Goal: Information Seeking & Learning: Learn about a topic

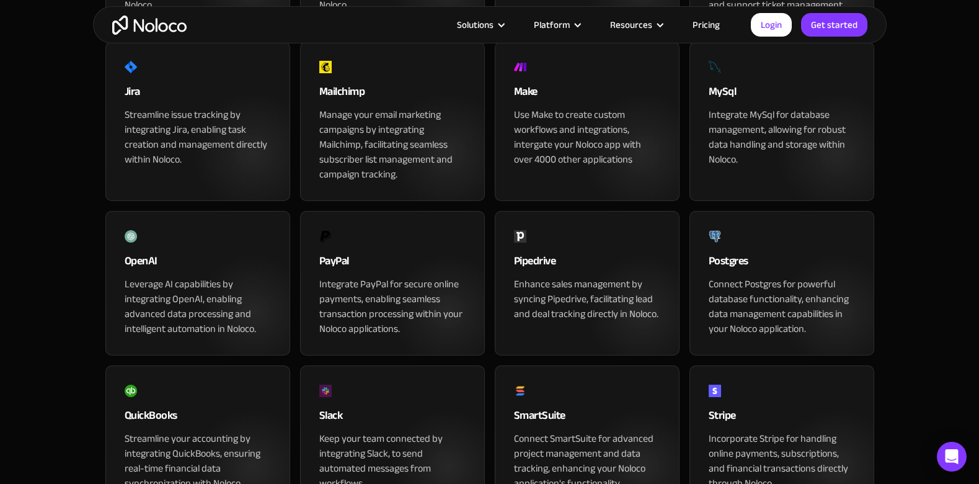
scroll to position [958, 0]
click at [742, 107] on div "MySql" at bounding box center [782, 94] width 146 height 25
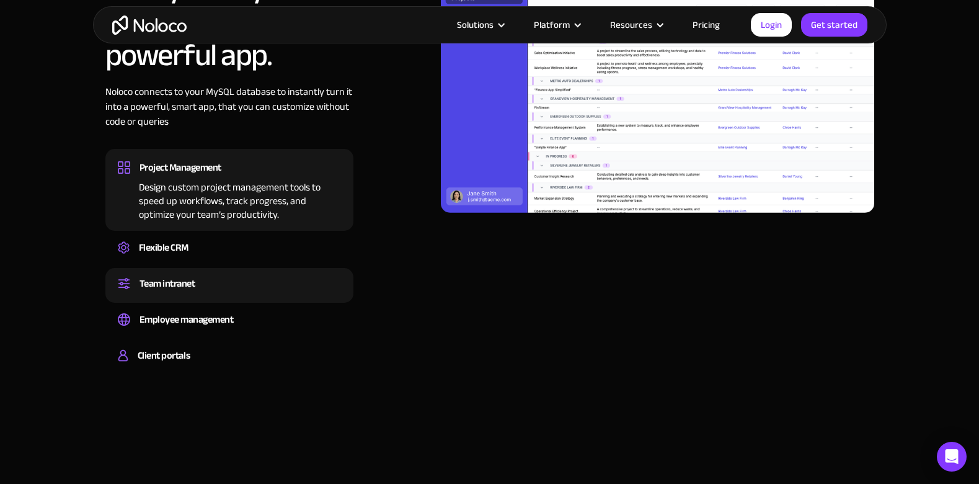
scroll to position [1017, 0]
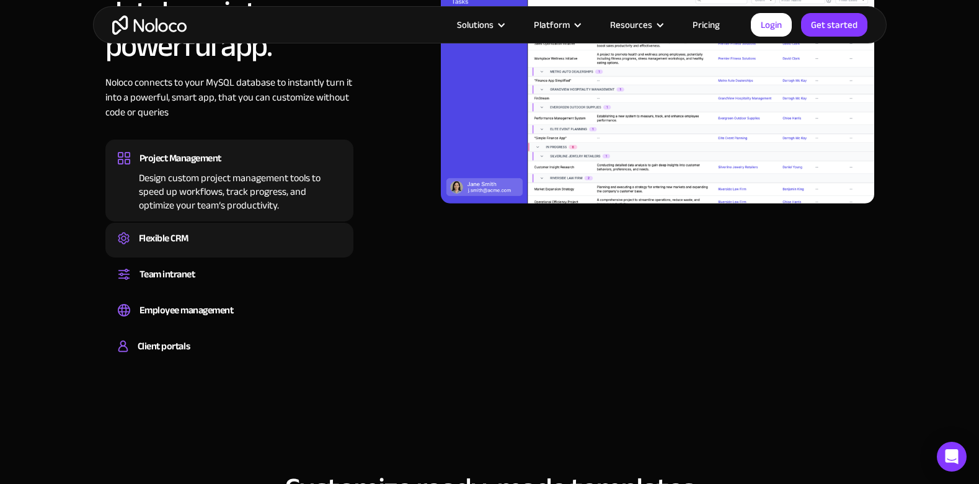
click at [256, 238] on div "Flexible CRM" at bounding box center [229, 238] width 223 height 19
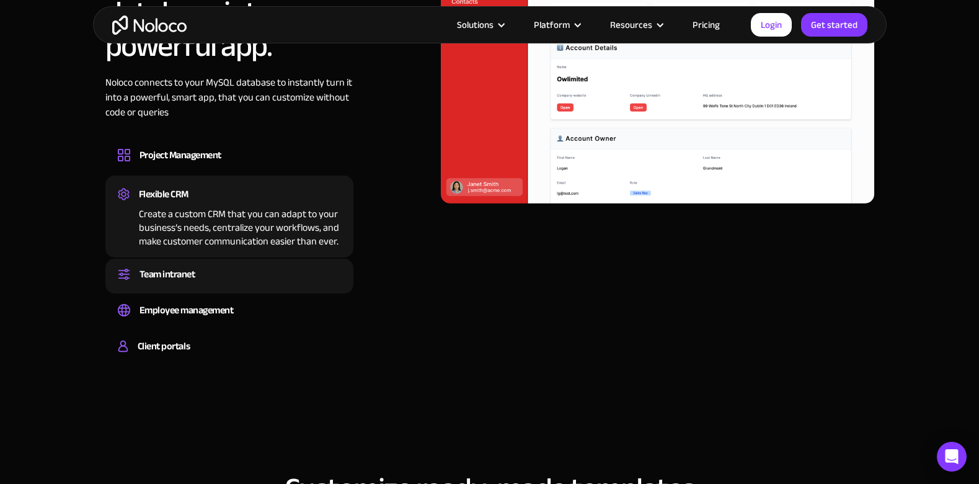
click at [284, 281] on div "Team intranet" at bounding box center [229, 274] width 223 height 19
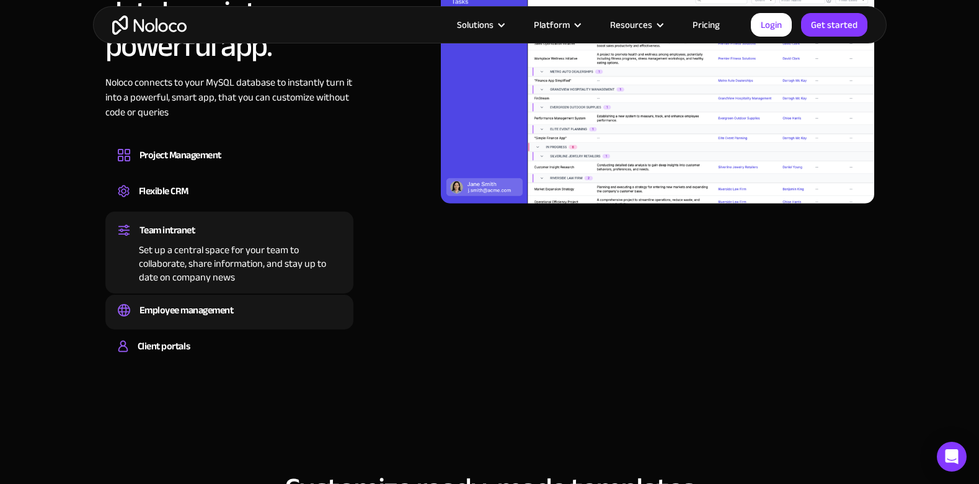
click at [277, 304] on div "Employee management" at bounding box center [229, 310] width 223 height 19
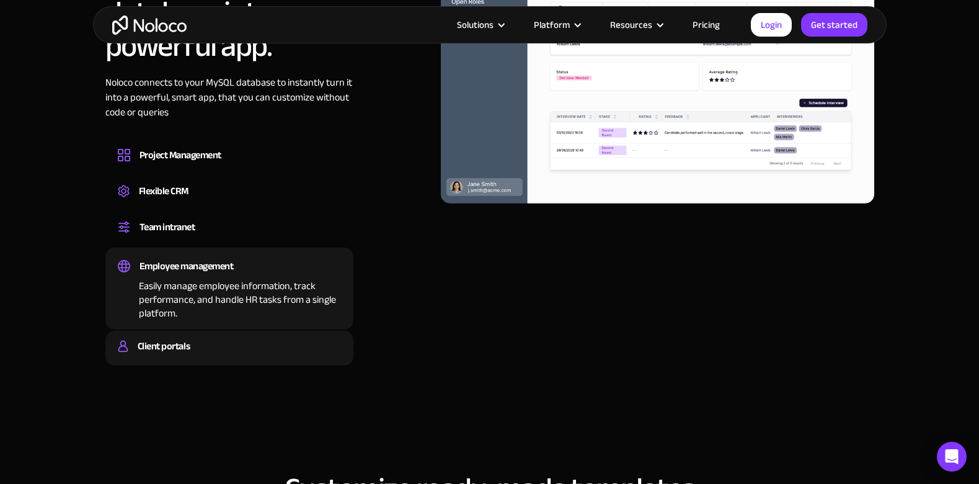
click at [284, 347] on div "Client portals" at bounding box center [229, 346] width 223 height 19
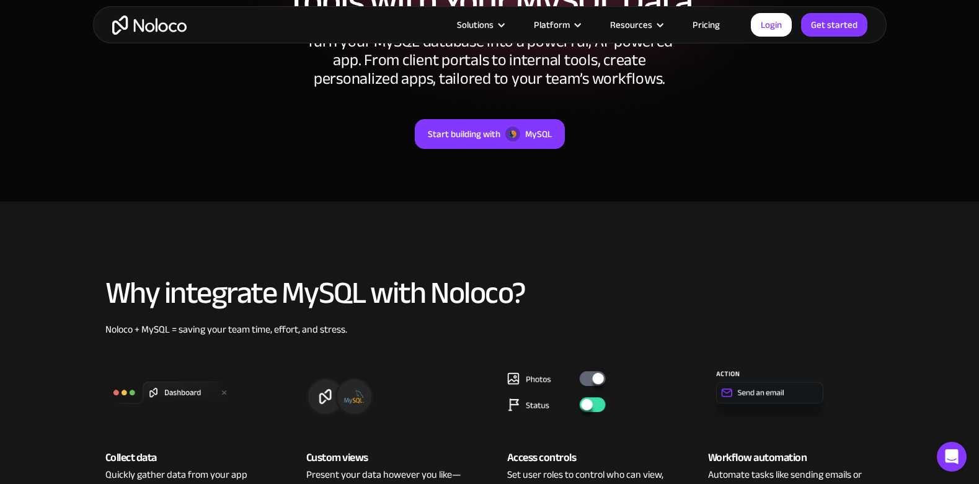
scroll to position [0, 0]
